Goal: Information Seeking & Learning: Understand process/instructions

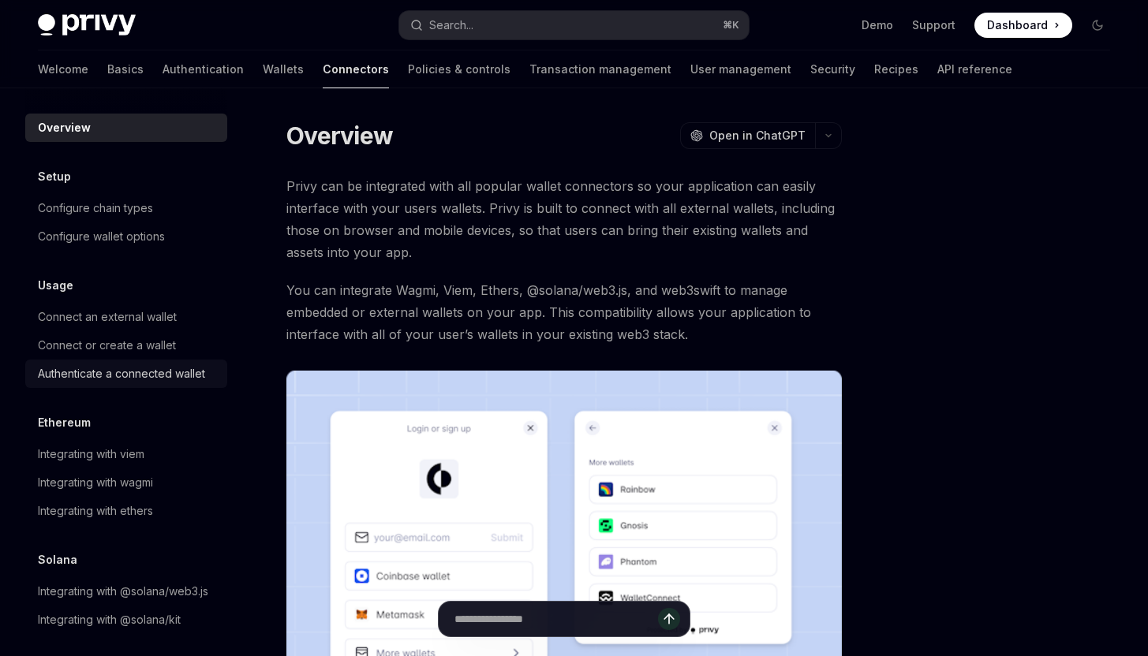
scroll to position [28, 0]
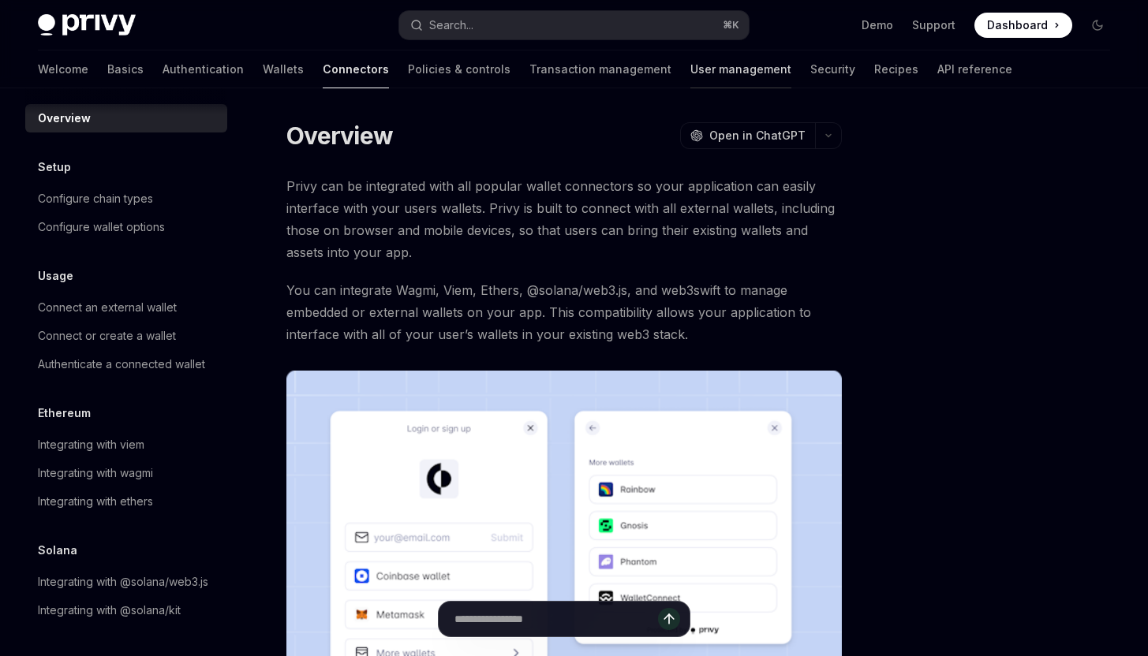
click at [690, 58] on link "User management" at bounding box center [740, 69] width 101 height 38
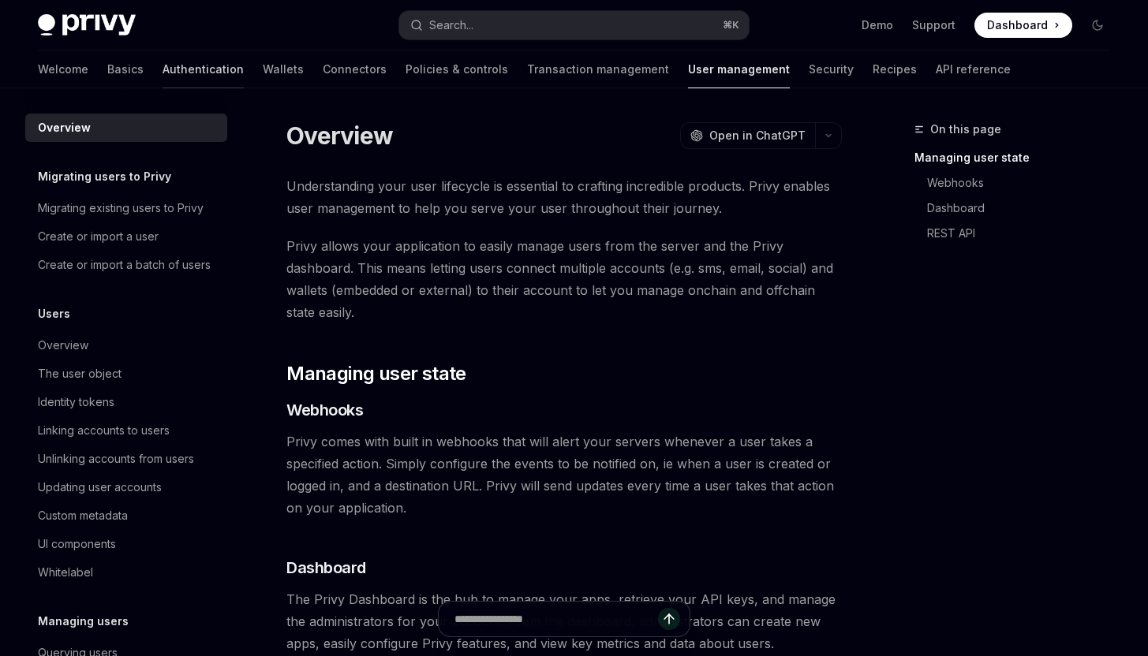
click at [163, 56] on link "Authentication" at bounding box center [203, 69] width 81 height 38
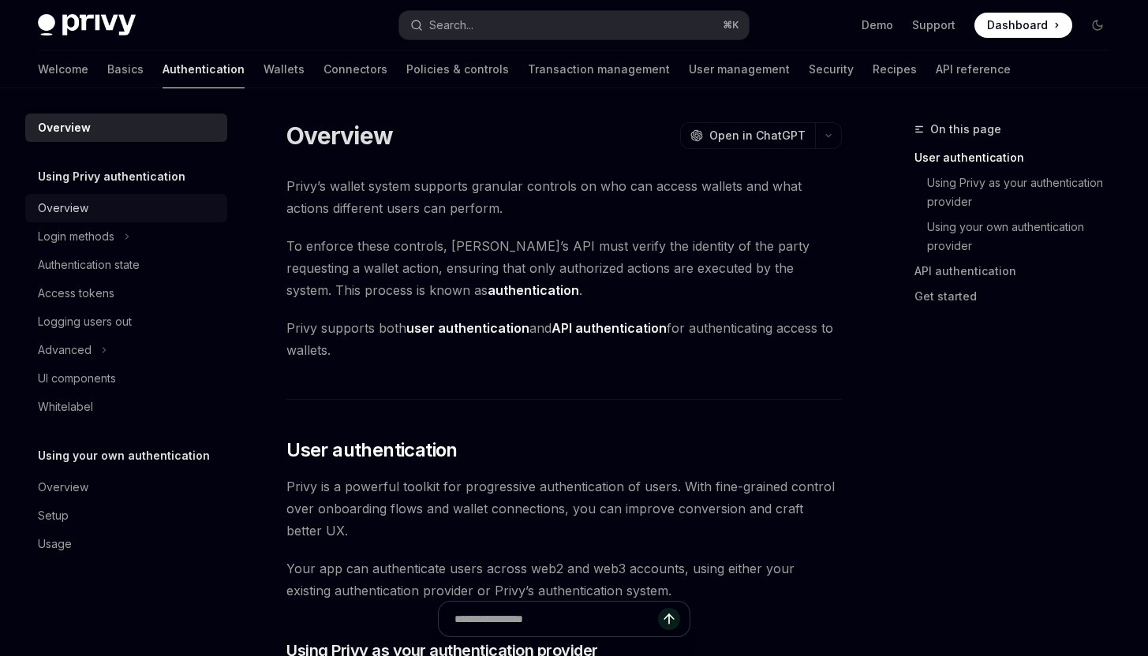
click at [124, 202] on div "Overview" at bounding box center [128, 208] width 180 height 19
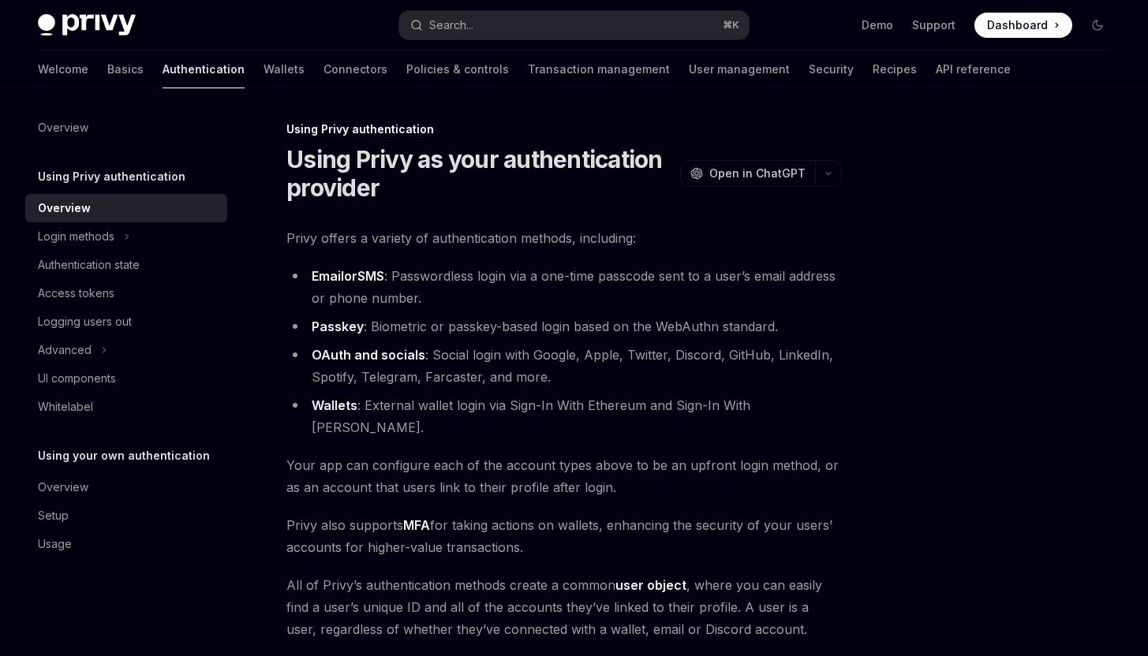
scroll to position [299, 0]
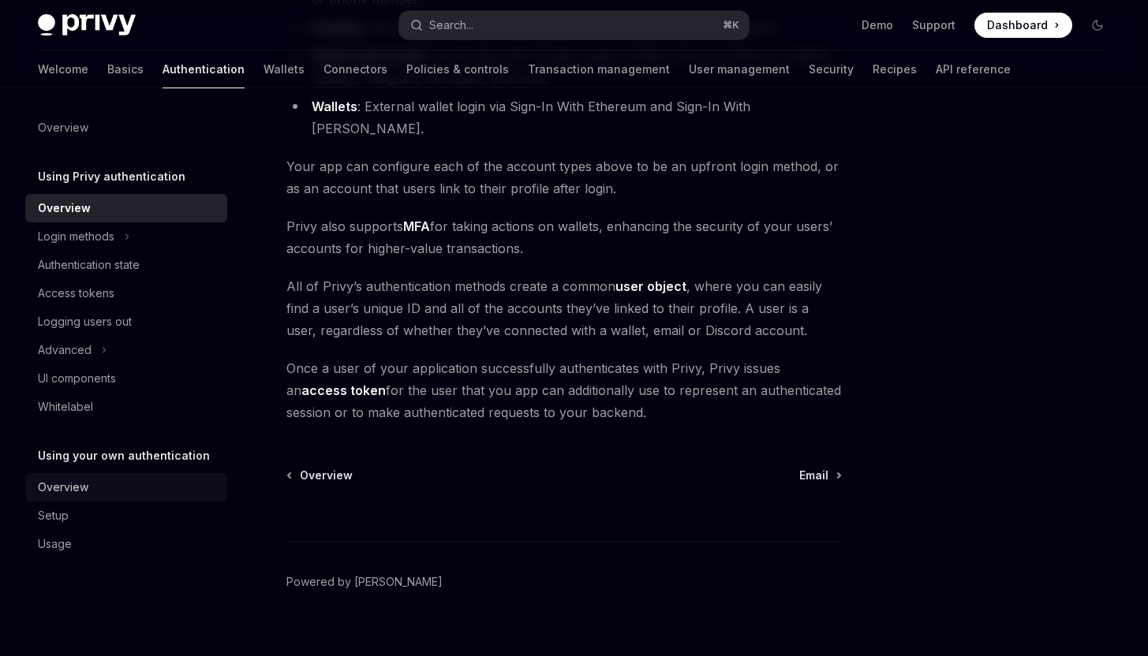
click at [141, 499] on link "Overview" at bounding box center [126, 487] width 202 height 28
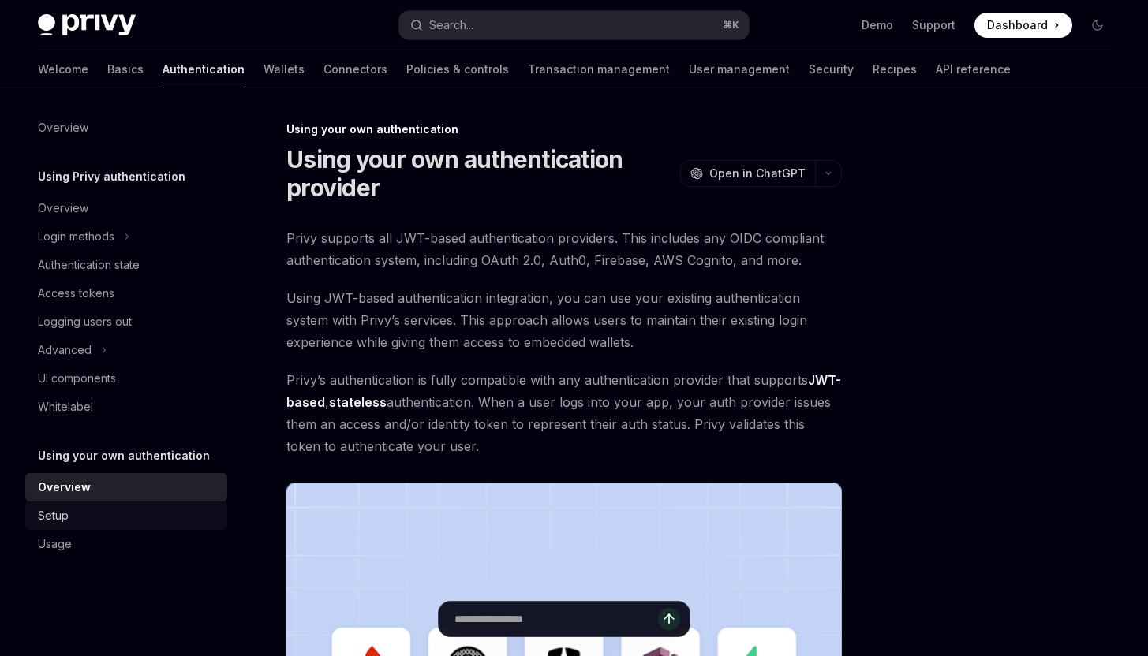
click at [141, 526] on link "Setup" at bounding box center [126, 516] width 202 height 28
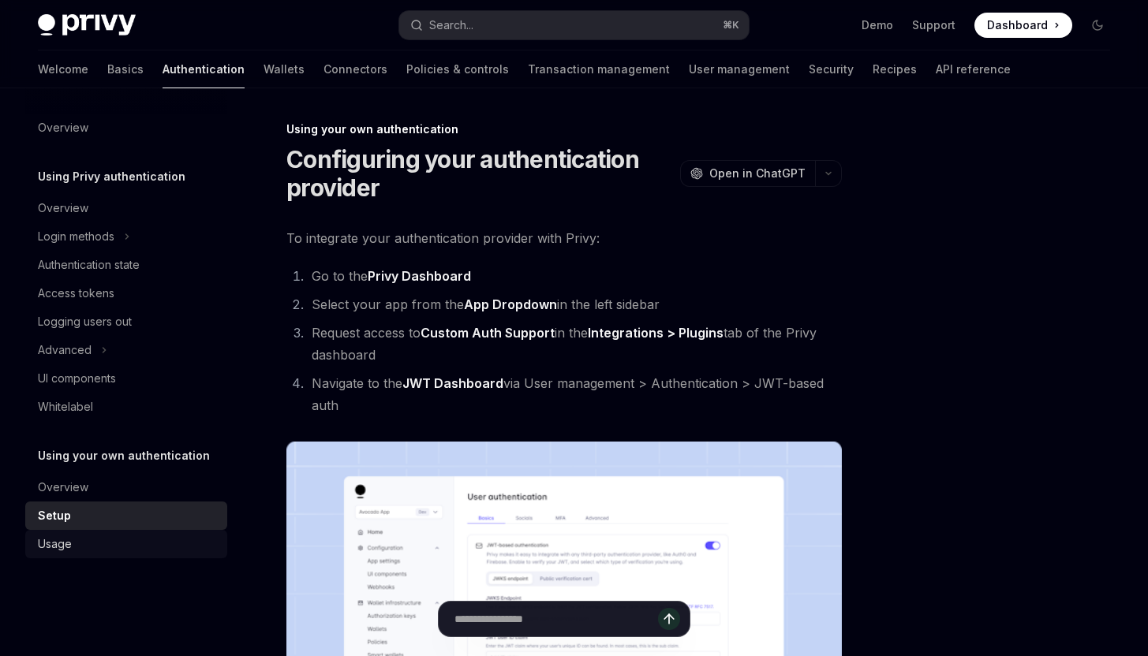
click at [137, 555] on link "Usage" at bounding box center [126, 544] width 202 height 28
type textarea "*"
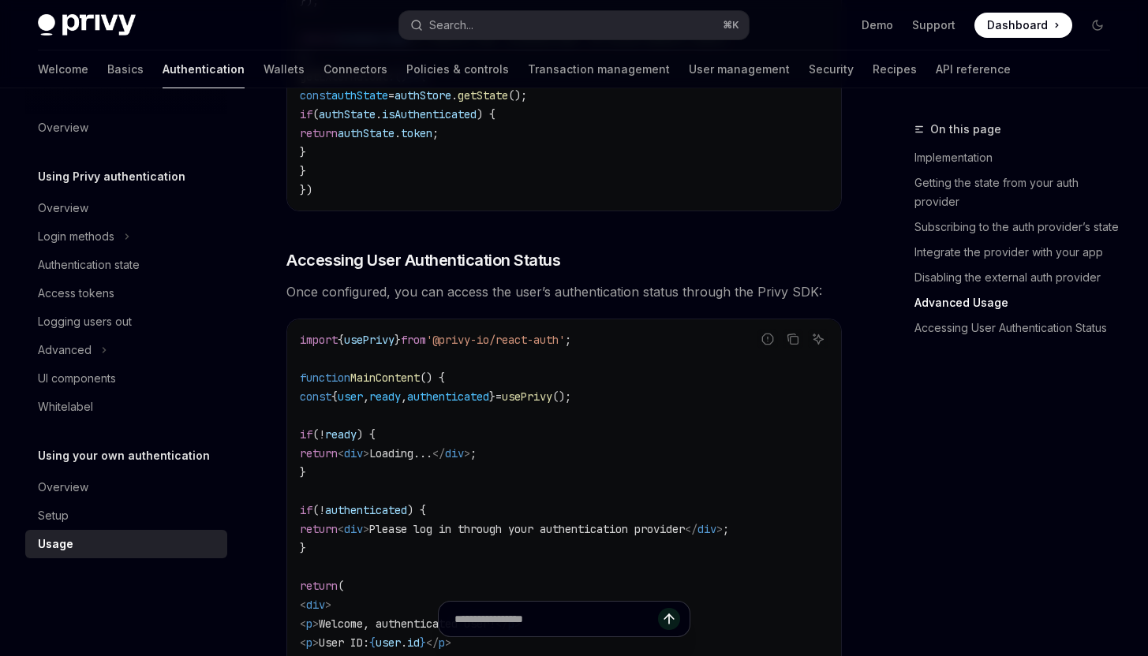
scroll to position [2931, 0]
